Goal: Communication & Community: Share content

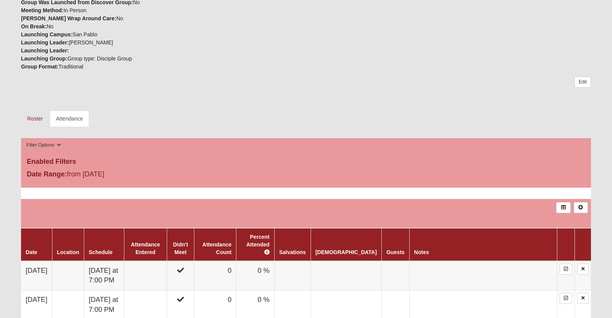
scroll to position [264, 0]
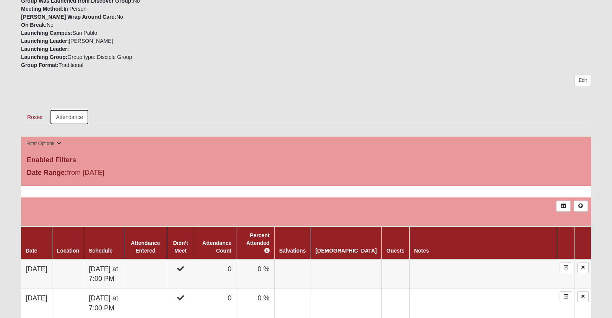
click at [89, 125] on link "Attendance" at bounding box center [69, 117] width 39 height 16
click at [43, 125] on link "Roster" at bounding box center [35, 117] width 28 height 16
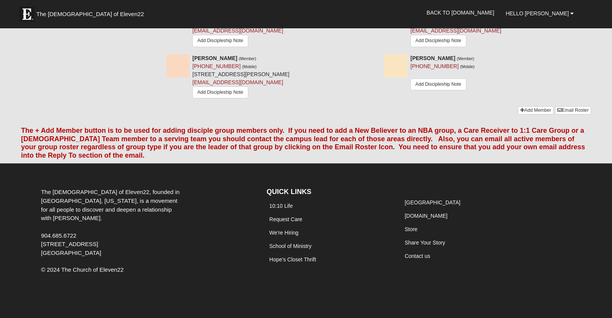
scroll to position [1007, 0]
click at [562, 114] on link "Email Roster" at bounding box center [573, 110] width 36 height 8
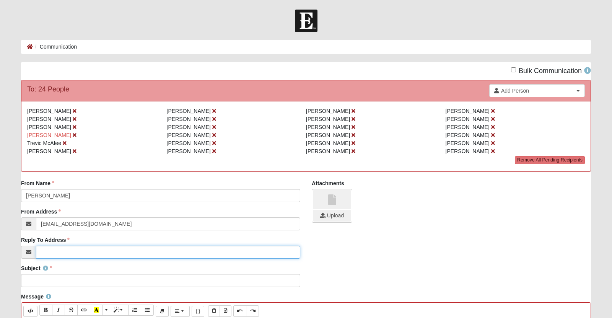
click at [226, 258] on input "Reply To Address" at bounding box center [168, 251] width 264 height 13
type input "[PERSON_NAME][EMAIL_ADDRESS][DOMAIN_NAME]"
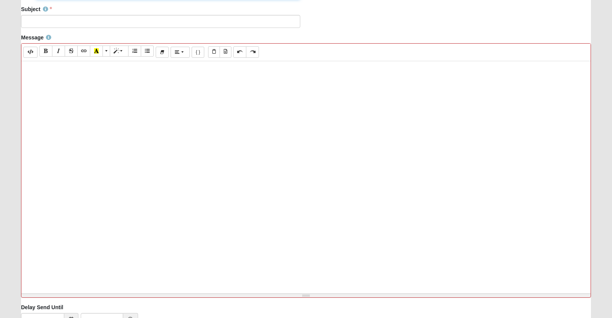
scroll to position [268, 0]
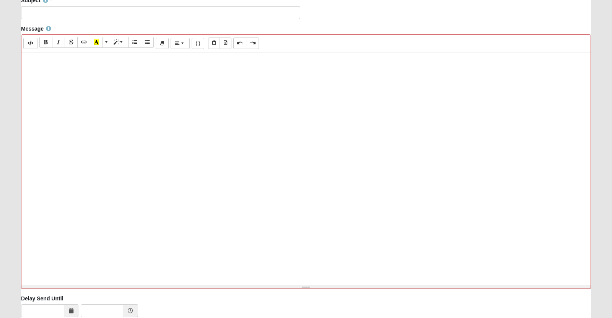
click at [245, 122] on div at bounding box center [305, 166] width 569 height 229
paste div
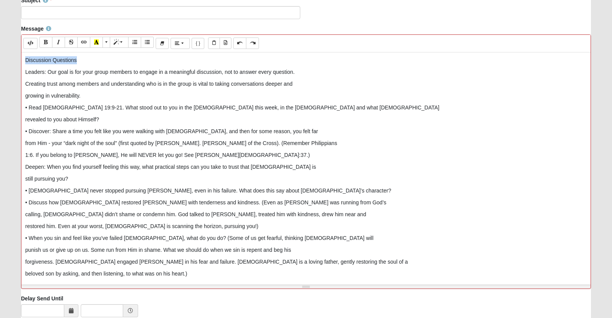
drag, startPoint x: 24, startPoint y: 79, endPoint x: 97, endPoint y: 75, distance: 73.1
click at [97, 75] on div "Discussion Questions Leaders: Our goal is for your group members to engage in a…" at bounding box center [305, 166] width 569 height 229
click at [48, 45] on icon "Bold (CTRL+B)" at bounding box center [46, 41] width 5 height 5
click at [117, 64] on p "Discussion Questions" at bounding box center [305, 60] width 561 height 8
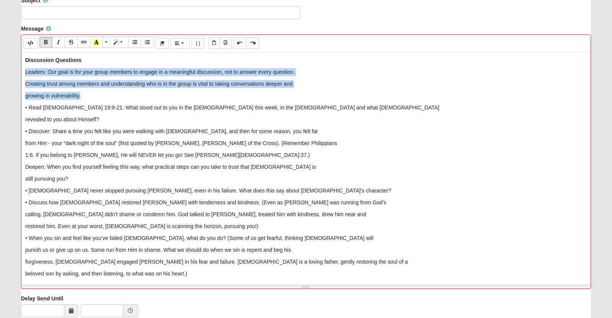
drag, startPoint x: 107, startPoint y: 120, endPoint x: 26, endPoint y: 87, distance: 87.3
click at [26, 87] on div "Discussion Questions Leaders: Our goal is for your group members to engage in a…" at bounding box center [305, 166] width 569 height 229
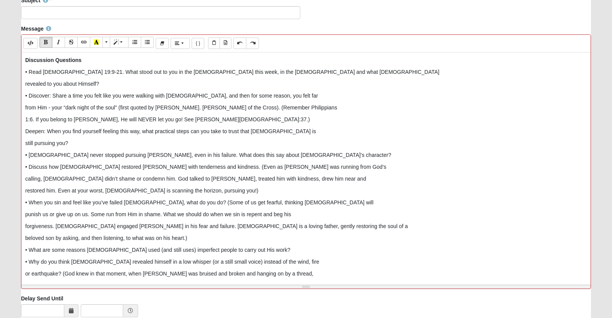
click at [122, 88] on p "revealed to you about Himself?" at bounding box center [305, 84] width 561 height 8
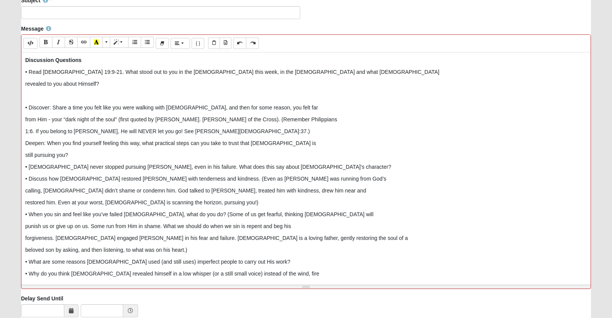
click at [237, 135] on p "1:6. If you belong to [PERSON_NAME], He will NEVER let you go! See [PERSON_NAME…" at bounding box center [305, 131] width 561 height 8
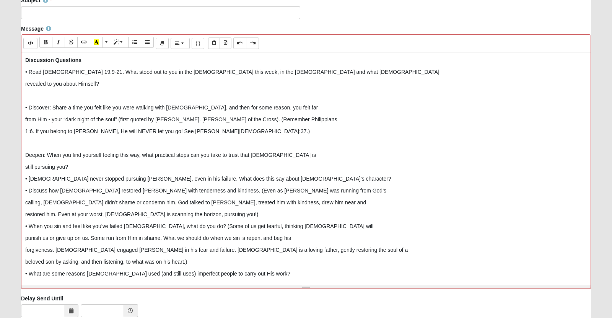
click at [221, 171] on p "still pursuing you?" at bounding box center [305, 167] width 561 height 8
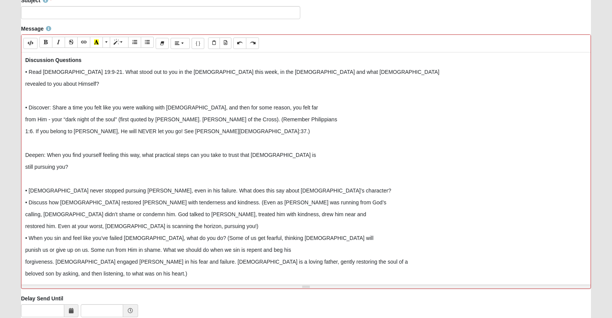
click at [323, 223] on div "Discussion Questions • Read [DEMOGRAPHIC_DATA] 19:9-21. What stood out to you i…" at bounding box center [305, 166] width 569 height 229
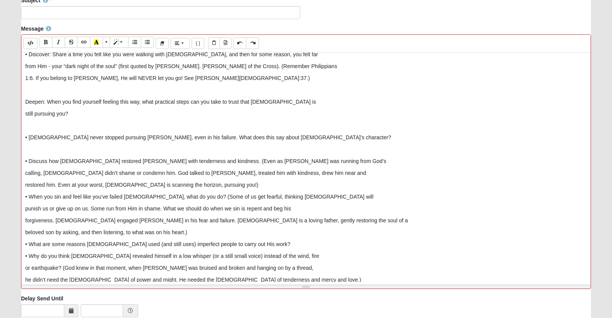
scroll to position [54, 0]
click at [267, 188] on p "restored him. Even at your worst, [DEMOGRAPHIC_DATA] is scanning the horizon, p…" at bounding box center [305, 184] width 561 height 8
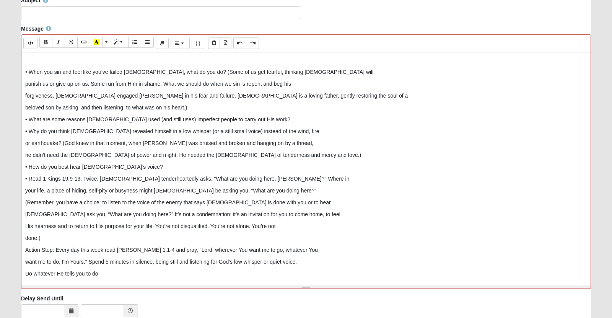
scroll to position [190, 0]
click at [299, 123] on p "• What are some reasons [DEMOGRAPHIC_DATA] used (and still uses) imperfect peop…" at bounding box center [305, 119] width 561 height 8
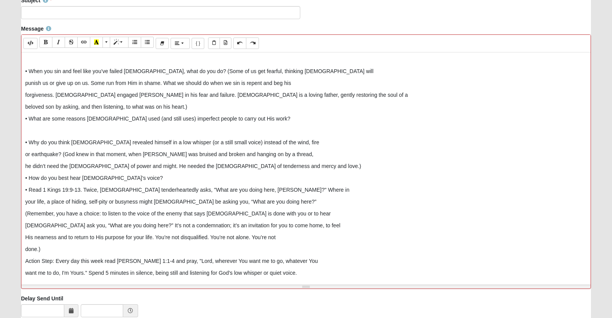
click at [328, 170] on p "he didn’t need the [DEMOGRAPHIC_DATA] of power and might. He needed the [DEMOGR…" at bounding box center [305, 166] width 561 height 8
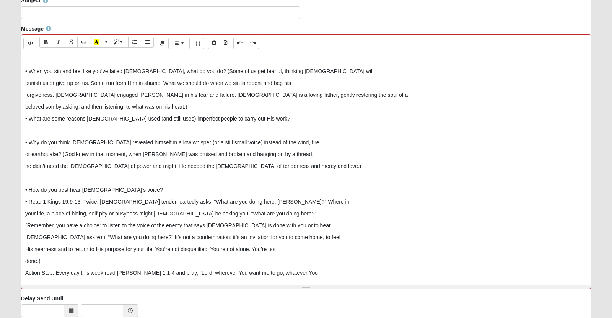
click at [141, 194] on p "• How do you best hear [DEMOGRAPHIC_DATA]’s voice?" at bounding box center [305, 190] width 561 height 8
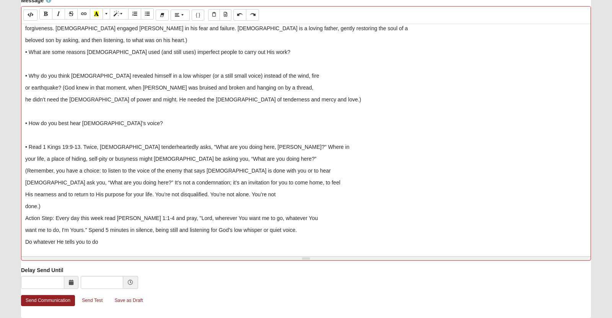
scroll to position [296, 0]
click at [70, 210] on p "done.)" at bounding box center [305, 206] width 561 height 8
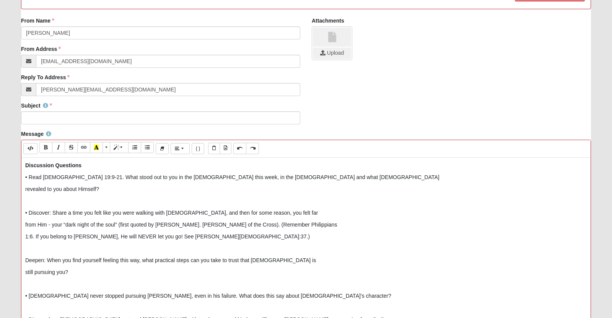
scroll to position [162, 0]
click at [26, 169] on b "Discussion Questions" at bounding box center [53, 165] width 56 height 6
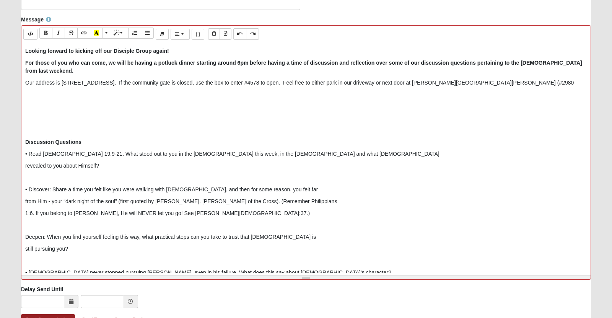
scroll to position [276, 0]
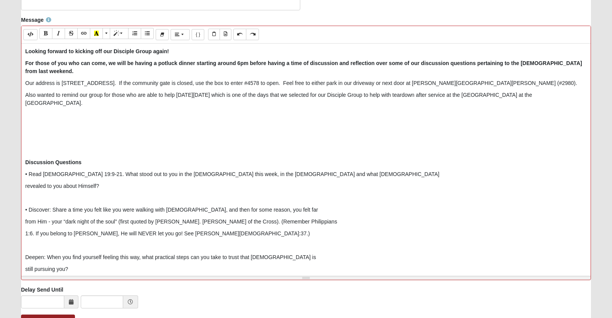
click at [25, 107] on p "Also wanted to remind our group for those who are able to help [DATE][DATE] whi…" at bounding box center [305, 99] width 561 height 16
click at [226, 107] on p "Also wanted to remind our group for those who are able to help [DATE][DATE] whi…" at bounding box center [305, 99] width 561 height 16
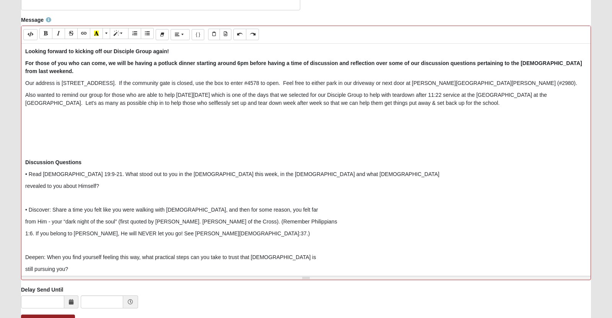
click at [74, 107] on p "Also wanted to remind our group for those who are able to help [DATE][DATE] whi…" at bounding box center [305, 99] width 561 height 16
click at [206, 75] on p "For those of you who can come, we will be having a potluck dinner starting arou…" at bounding box center [305, 67] width 561 height 16
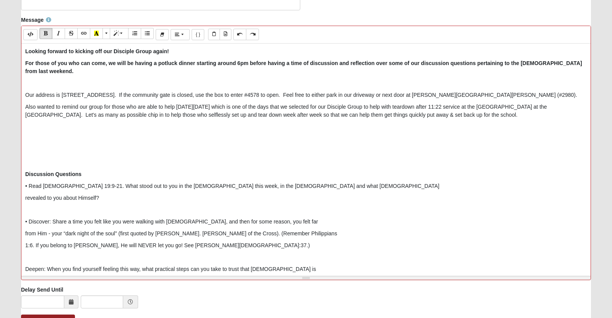
click at [189, 99] on p "Our address is [STREET_ADDRESS]. If the community gate is closed, use the box t…" at bounding box center [305, 95] width 561 height 8
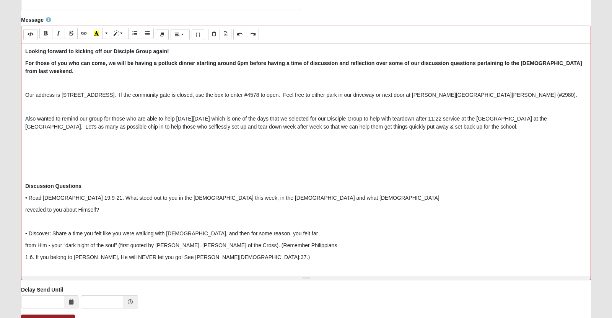
click at [211, 131] on p "Also wanted to remind our group for those who are able to help [DATE][DATE] whi…" at bounding box center [305, 123] width 561 height 16
click at [220, 131] on p "Also wanted to remind our group for those who are able to help [DATE][DATE] whi…" at bounding box center [305, 123] width 561 height 16
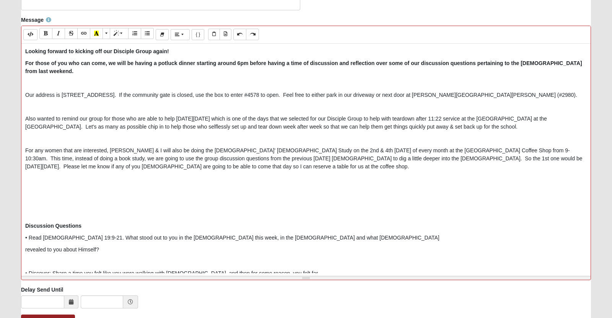
click at [177, 171] on p "For any women that are interested, [PERSON_NAME] & I will also be doing the [DE…" at bounding box center [305, 158] width 561 height 24
drag, startPoint x: 225, startPoint y: 156, endPoint x: 296, endPoint y: 158, distance: 71.5
click at [296, 131] on p "Also wanted to remind our group for those who are able to help [DATE][DATE] whi…" at bounding box center [305, 123] width 561 height 16
click at [48, 36] on icon "Bold (CTRL+B)" at bounding box center [46, 33] width 5 height 5
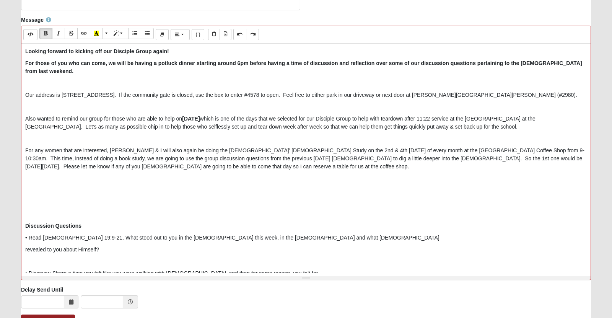
click at [483, 171] on p "For any women that are interested, [PERSON_NAME] & I will also again be doing t…" at bounding box center [305, 158] width 561 height 24
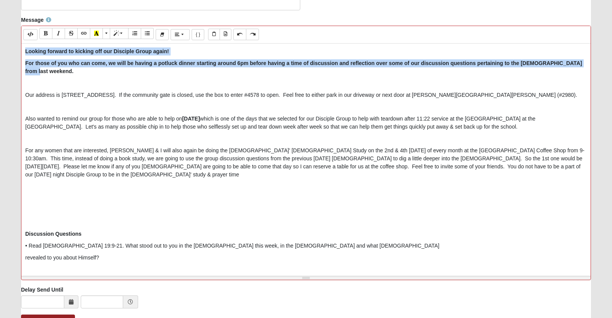
drag, startPoint x: 206, startPoint y: 91, endPoint x: 23, endPoint y: 59, distance: 185.6
click at [23, 59] on div "Looking forward to kicking off our Disciple Group again! For those of you who c…" at bounding box center [305, 158] width 569 height 229
click at [48, 36] on icon "Bold (CTRL+B)" at bounding box center [46, 33] width 5 height 5
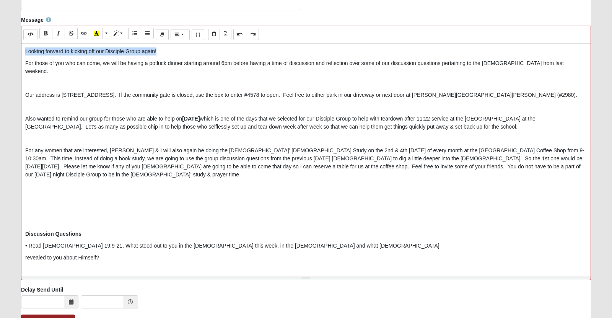
click at [195, 55] on p "Looking forward to kicking off our Disciple Group again!" at bounding box center [305, 51] width 561 height 8
drag, startPoint x: 195, startPoint y: 68, endPoint x: 25, endPoint y: 69, distance: 170.5
click at [25, 55] on p "Looking forward to kicking off our Disciple Group again!" at bounding box center [305, 51] width 561 height 8
click at [48, 36] on icon "Bold (CTRL+B)" at bounding box center [46, 33] width 5 height 5
click at [212, 55] on p "Looking forward to kicking off our Disciple Group again!" at bounding box center [305, 51] width 561 height 8
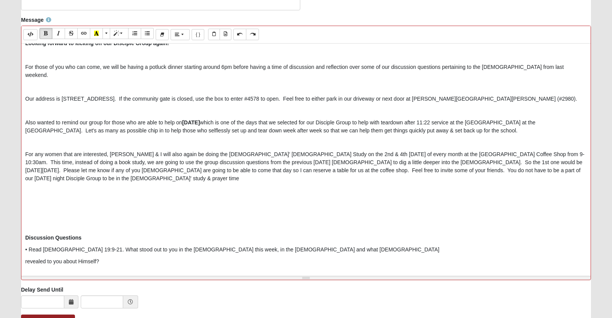
scroll to position [0, 0]
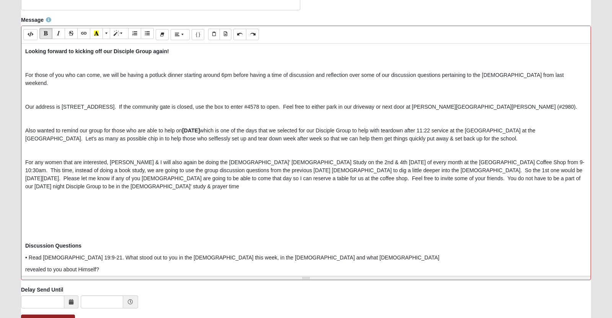
click at [223, 87] on p "For those of you who can come, we will be having a potluck dinner starting arou…" at bounding box center [305, 79] width 561 height 16
click at [224, 87] on p "For those of you who can come, we will be having a potluck dinner starting arou…" at bounding box center [305, 79] width 561 height 16
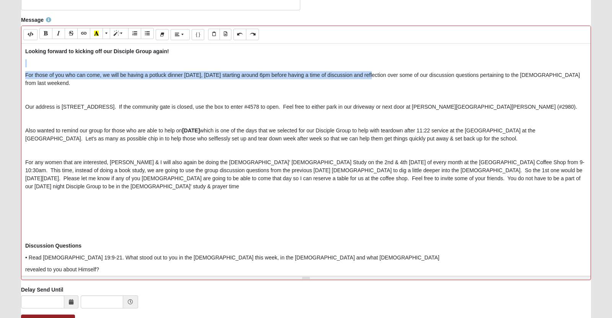
drag, startPoint x: 464, startPoint y: 93, endPoint x: 423, endPoint y: 80, distance: 43.4
click at [423, 80] on div "Looking forward to kicking off our Disciple Group again! For those of you who c…" at bounding box center [305, 158] width 569 height 229
click at [423, 67] on p at bounding box center [305, 63] width 561 height 8
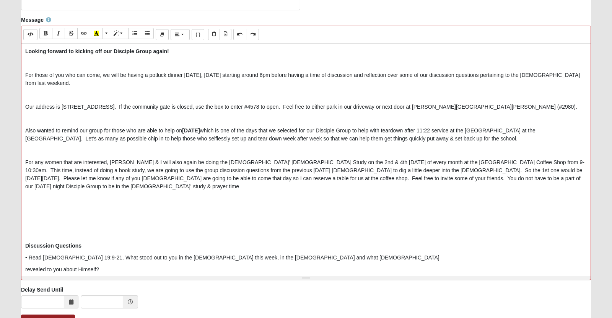
click at [363, 190] on p "For any women that are interested, [PERSON_NAME] & I will also again be doing t…" at bounding box center [305, 174] width 561 height 32
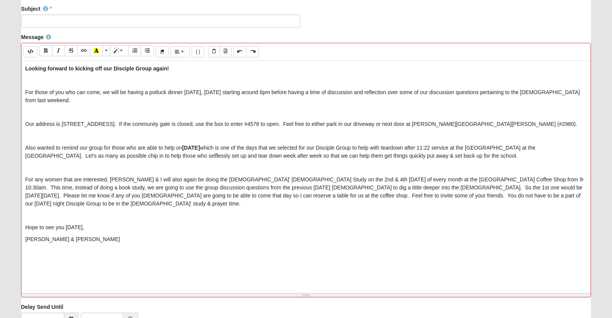
scroll to position [255, 0]
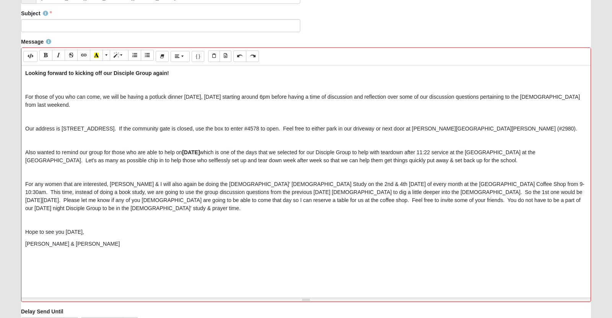
click at [24, 86] on div "Looking forward to kicking off our Disciple Group again! For those of you who c…" at bounding box center [305, 179] width 569 height 229
click at [276, 100] on div "Looking forward to kicking off our Disciple Group again! For those of you who c…" at bounding box center [305, 179] width 569 height 229
click at [24, 92] on div "Looking forward to kicking off our Disciple Group again! For those of you who c…" at bounding box center [305, 179] width 569 height 229
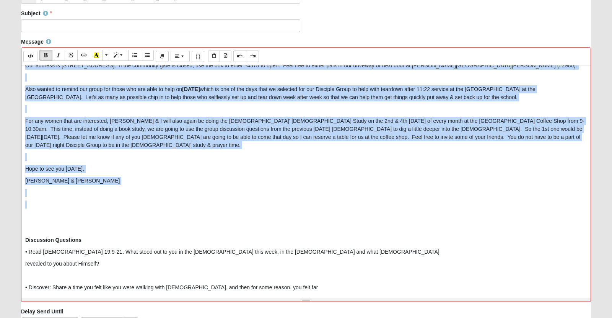
scroll to position [64, 0]
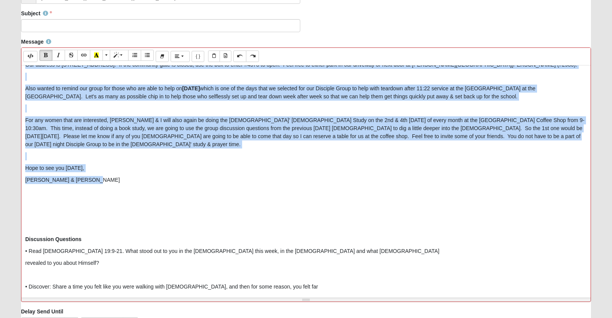
drag, startPoint x: 24, startPoint y: 92, endPoint x: 143, endPoint y: 246, distance: 194.3
click at [143, 246] on div "Looking forward to kicking off our Disciple Group again! For those of you who c…" at bounding box center [305, 179] width 569 height 229
copy div "Loremip dolorsi am consect adi eli Seddoeiu Tempo incid! Utl etdol ma ali eni a…"
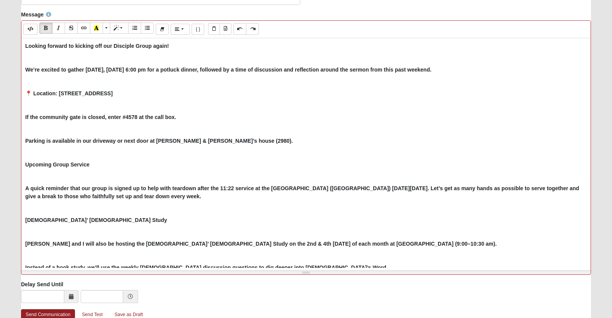
scroll to position [282, 0]
click at [41, 133] on p at bounding box center [305, 129] width 561 height 8
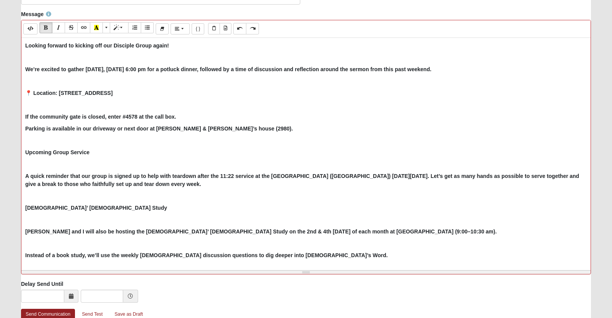
click at [35, 109] on p at bounding box center [305, 105] width 561 height 8
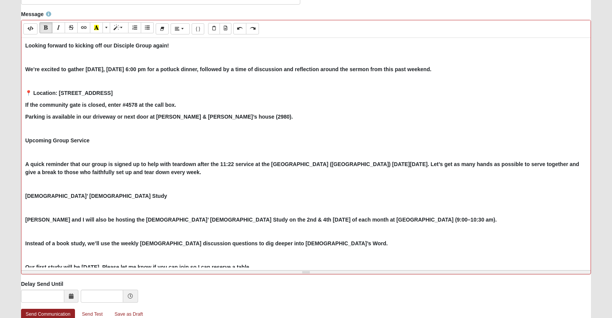
click at [46, 156] on p at bounding box center [305, 152] width 561 height 8
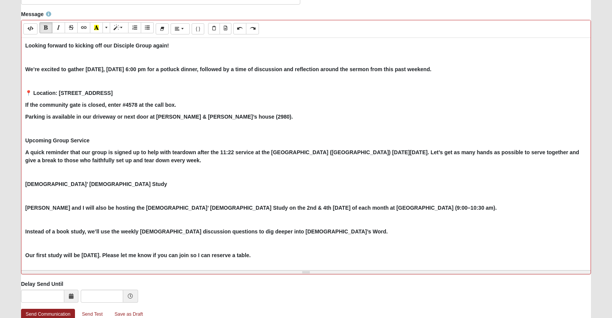
click at [61, 232] on div "Looking forward to kicking off our Disciple Group again! We’re excited to gathe…" at bounding box center [305, 152] width 569 height 229
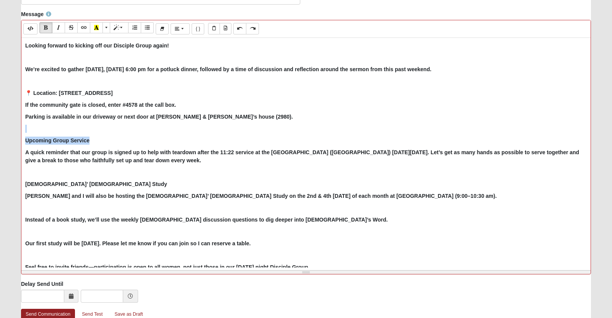
drag, startPoint x: 107, startPoint y: 171, endPoint x: 34, endPoint y: 162, distance: 72.8
click at [34, 162] on div "Looking forward to kicking off our Disciple Group again! We’re excited to gathe…" at bounding box center [305, 152] width 569 height 229
click at [44, 30] on icon "Bold (CTRL+B)" at bounding box center [46, 27] width 5 height 5
click at [89, 176] on p at bounding box center [305, 172] width 561 height 8
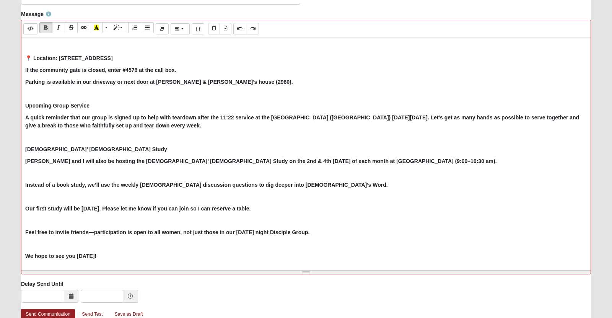
scroll to position [36, 0]
click at [72, 176] on p at bounding box center [305, 172] width 561 height 8
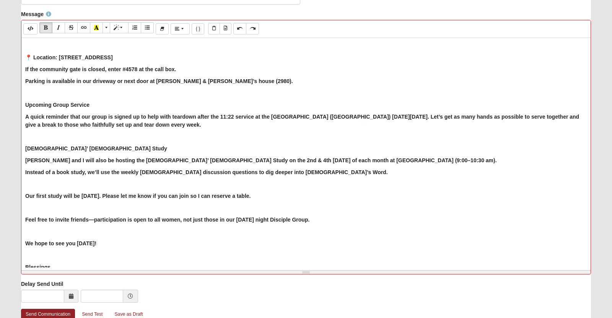
click at [63, 188] on p at bounding box center [305, 184] width 561 height 8
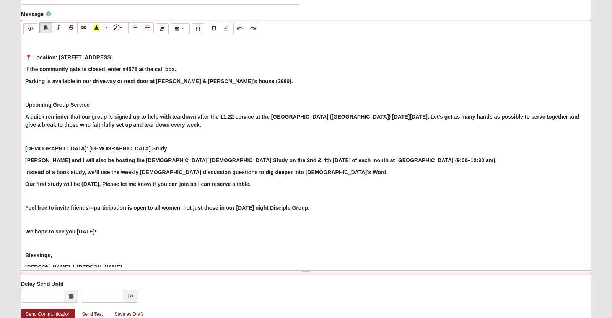
click at [57, 239] on div "Looking forward to kicking off our Disciple Group again! We’re excited to gathe…" at bounding box center [305, 152] width 569 height 229
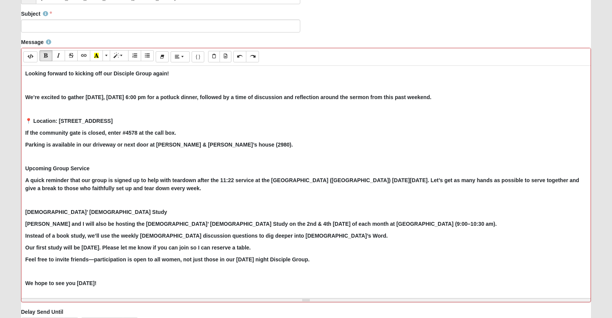
scroll to position [253, 0]
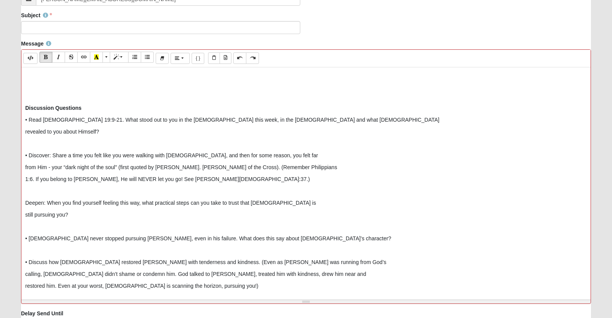
click at [56, 136] on p "revealed to you about Himself?" at bounding box center [305, 132] width 561 height 8
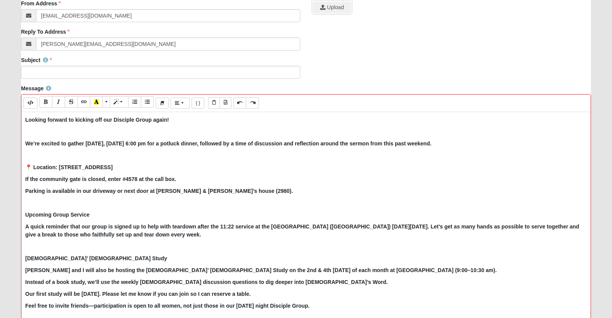
scroll to position [209, 0]
click at [431, 146] on b "We’re excited to gather [DATE], [DATE] 6:00 pm for a potluck dinner, followed b…" at bounding box center [228, 143] width 406 height 6
click at [585, 147] on p "We’re excited to gather [DATE], [DATE] 6:00 pm for a potluck dinner, followed b…" at bounding box center [305, 143] width 561 height 8
click at [156, 147] on p "We’re excited to gather [DATE], [DATE] 6:00 pm for a potluck dinner, followed b…" at bounding box center [305, 143] width 561 height 8
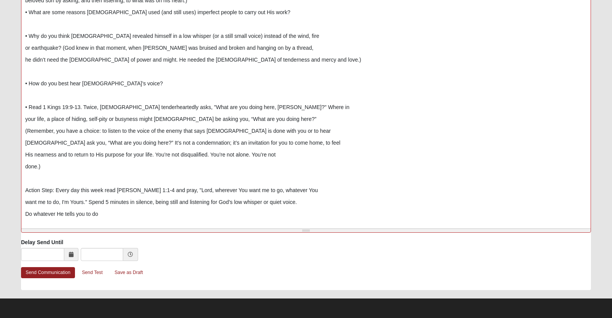
scroll to position [340, 0]
click at [58, 269] on link "Send Communication" at bounding box center [48, 272] width 54 height 11
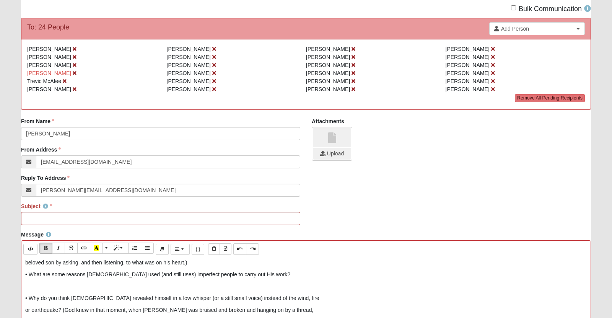
scroll to position [106, 0]
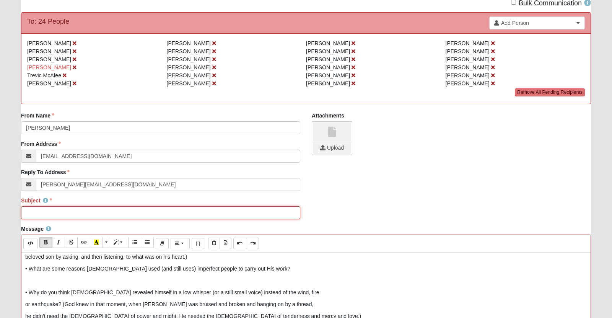
click at [47, 219] on input "Subject" at bounding box center [160, 212] width 279 height 13
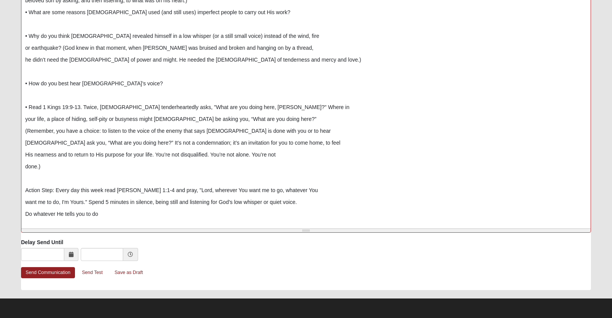
scroll to position [380, 0]
type input "Disciple Group [DATE] night"
click at [35, 277] on link "Send Communication" at bounding box center [48, 272] width 54 height 11
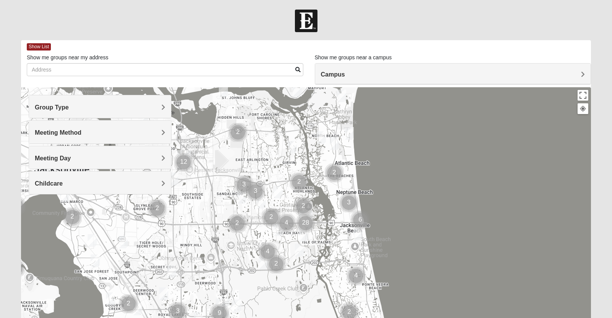
drag, startPoint x: 324, startPoint y: 169, endPoint x: 320, endPoint y: 128, distance: 41.2
click at [320, 128] on div at bounding box center [306, 240] width 570 height 306
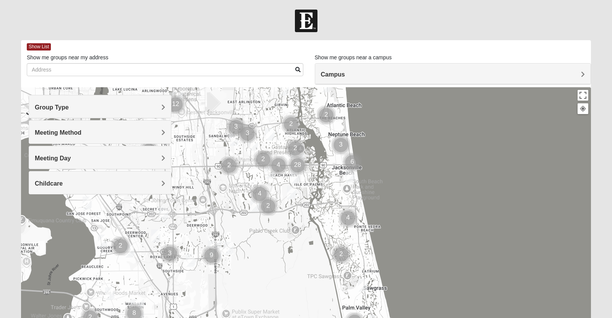
click at [314, 164] on div at bounding box center [306, 240] width 570 height 306
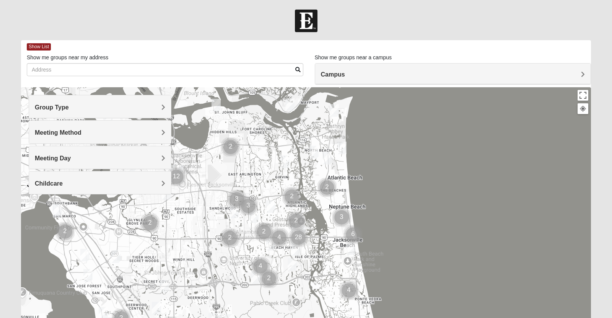
drag, startPoint x: 317, startPoint y: 179, endPoint x: 318, endPoint y: 255, distance: 76.1
click at [318, 255] on div at bounding box center [306, 240] width 570 height 306
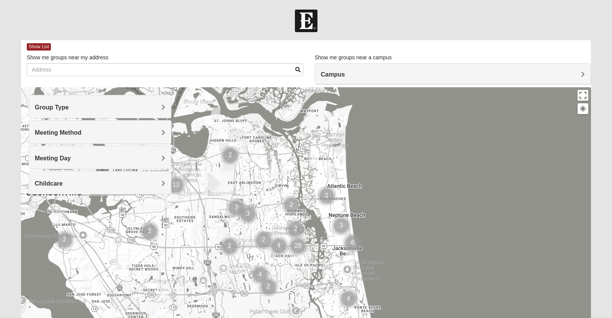
click at [300, 184] on div at bounding box center [306, 240] width 570 height 306
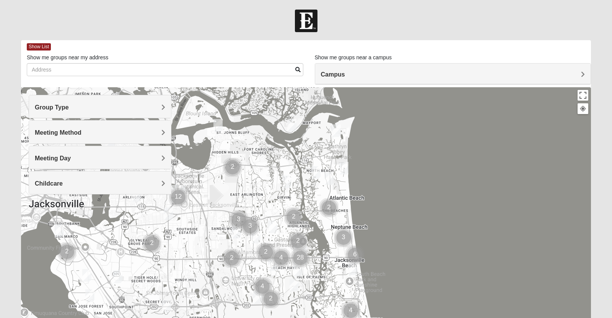
drag, startPoint x: 300, startPoint y: 184, endPoint x: 316, endPoint y: 274, distance: 91.7
click at [316, 274] on div at bounding box center [306, 240] width 570 height 306
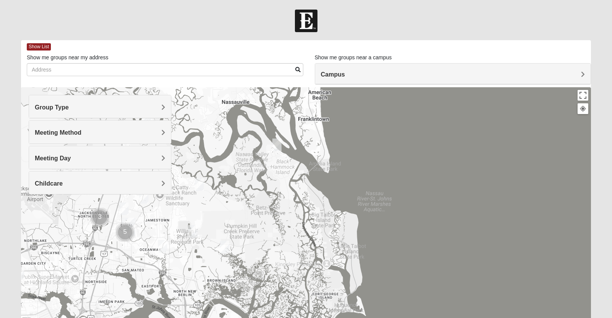
drag, startPoint x: 270, startPoint y: 145, endPoint x: 269, endPoint y: 211, distance: 66.9
click at [269, 211] on div at bounding box center [306, 240] width 570 height 306
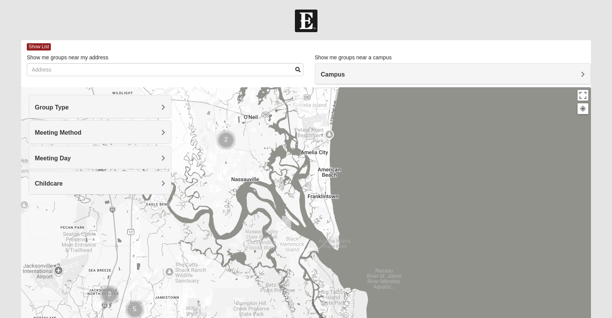
drag, startPoint x: 277, startPoint y: 152, endPoint x: 283, endPoint y: 223, distance: 71.0
click at [283, 223] on div at bounding box center [306, 240] width 570 height 306
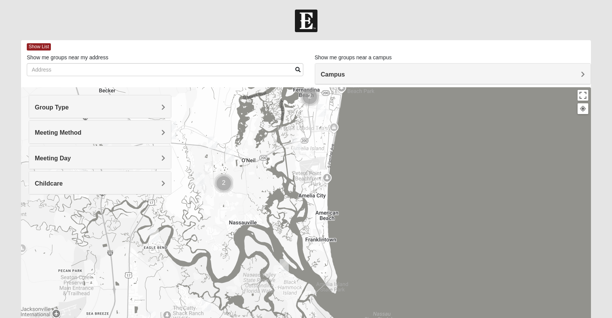
click at [160, 105] on h4 "Group Type" at bounding box center [100, 107] width 130 height 7
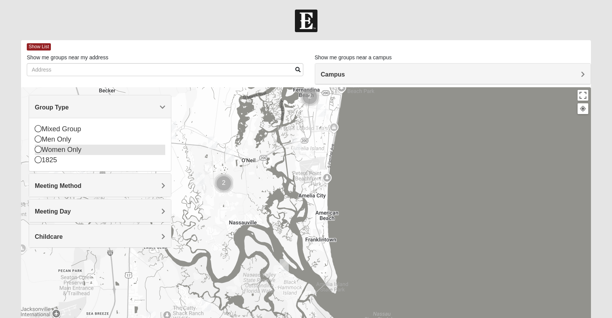
click at [38, 150] on icon at bounding box center [38, 149] width 7 height 7
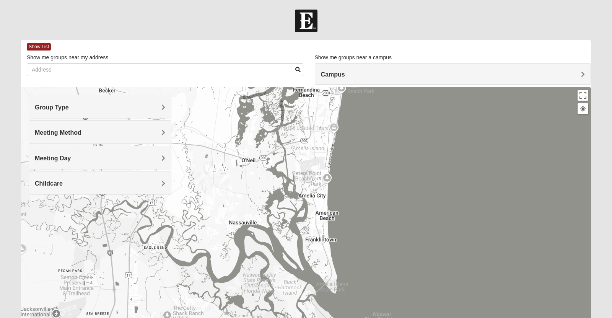
click at [320, 112] on img "Womens Bourquin 32034" at bounding box center [321, 110] width 9 height 13
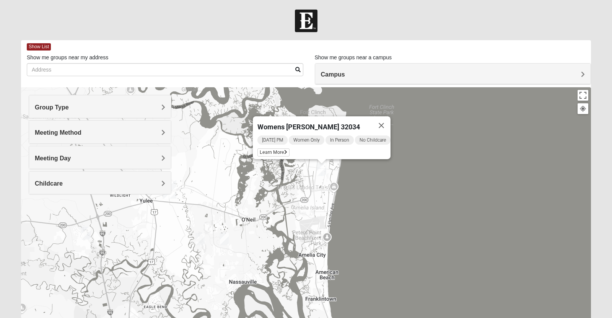
click at [224, 240] on img "Online Womens Danes 32034" at bounding box center [223, 238] width 9 height 13
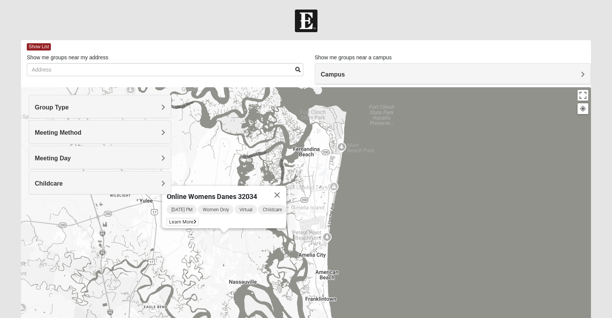
click at [202, 239] on img "Womens Trescot 32034" at bounding box center [199, 238] width 9 height 13
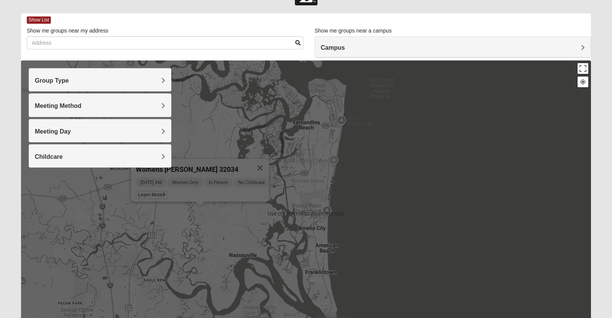
scroll to position [28, 0]
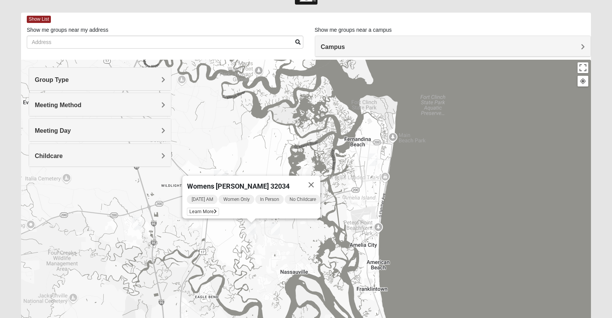
drag, startPoint x: 291, startPoint y: 206, endPoint x: 346, endPoint y: 224, distance: 58.4
click at [346, 224] on div "Womens Trescot 32034 Wednesday AM Women Only In Person No Childcare Learn More" at bounding box center [306, 213] width 570 height 306
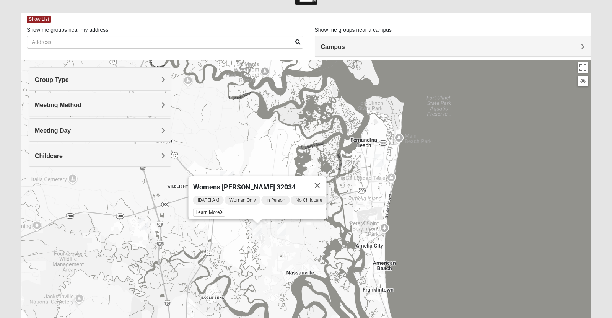
click at [145, 223] on img "Womens Little 32097" at bounding box center [143, 224] width 9 height 13
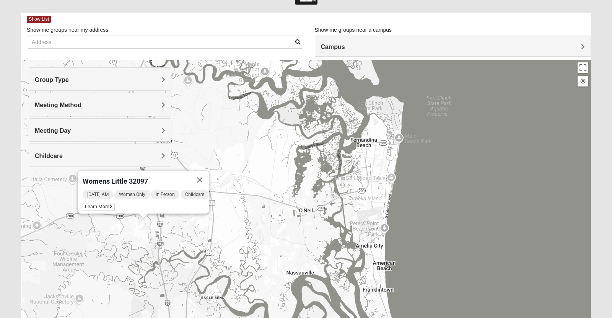
click at [90, 83] on h4 "Group Type" at bounding box center [100, 79] width 130 height 7
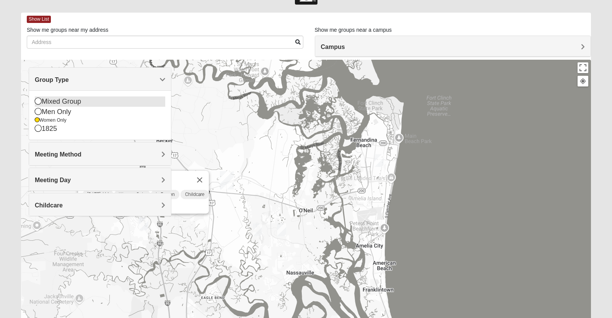
click at [49, 104] on div "Mixed Group" at bounding box center [100, 101] width 130 height 10
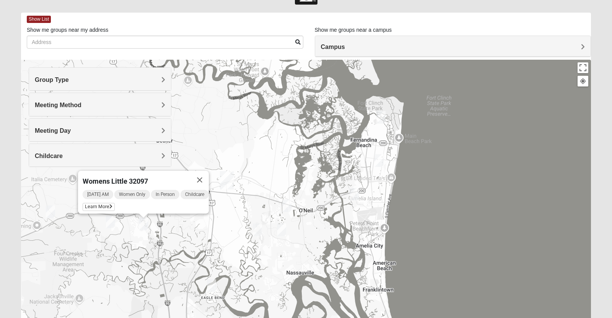
click at [286, 204] on img "Mixed Speed 32034" at bounding box center [286, 205] width 9 height 13
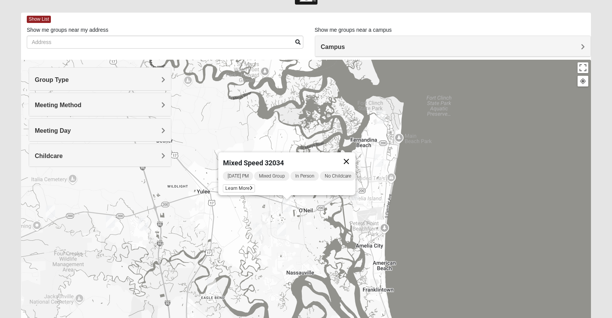
click at [352, 154] on button "Close" at bounding box center [346, 161] width 18 height 18
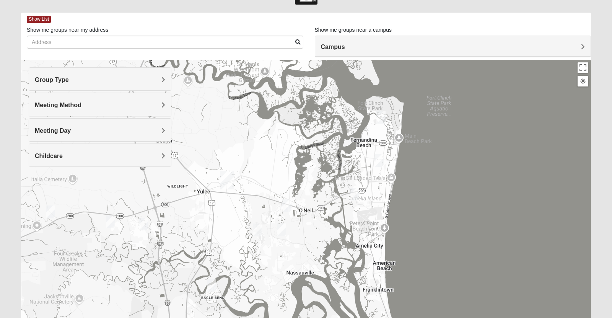
click at [354, 196] on img "Mixed Sanders 32034" at bounding box center [353, 194] width 9 height 13
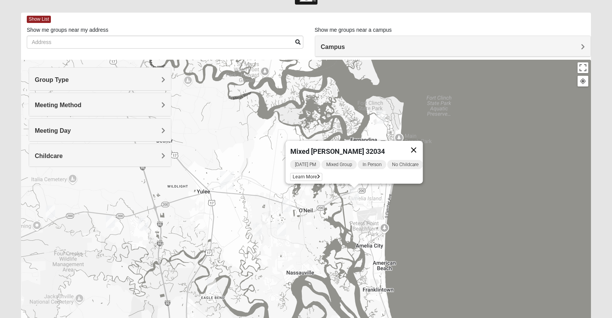
click at [417, 145] on button "Close" at bounding box center [414, 150] width 18 height 18
